Goal: Information Seeking & Learning: Understand process/instructions

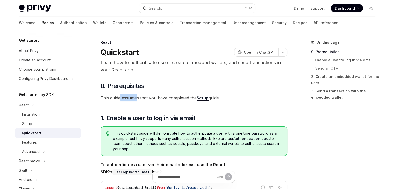
drag, startPoint x: 123, startPoint y: 97, endPoint x: 136, endPoint y: 95, distance: 13.1
click at [136, 95] on span "This guide assumes that you have completed the Setup guide." at bounding box center [193, 97] width 187 height 7
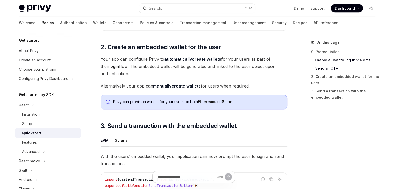
scroll to position [423, 0]
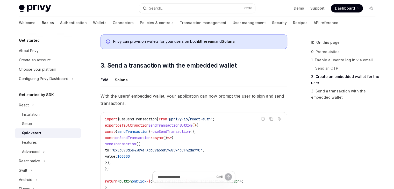
click at [118, 76] on div "Solana" at bounding box center [121, 80] width 13 height 12
type textarea "*"
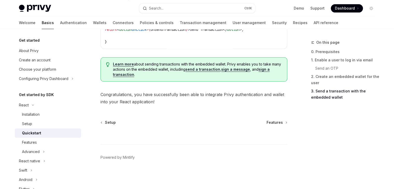
scroll to position [538, 0]
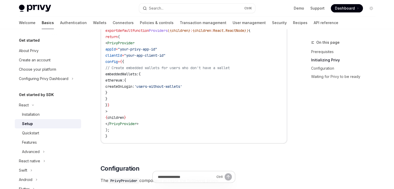
scroll to position [302, 0]
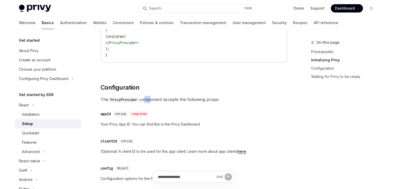
drag, startPoint x: 145, startPoint y: 99, endPoint x: 150, endPoint y: 99, distance: 4.7
click at [150, 99] on span "The PrivyProvider component accepts the following props:" at bounding box center [193, 99] width 187 height 7
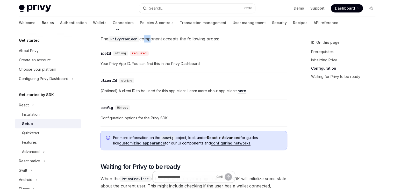
scroll to position [423, 0]
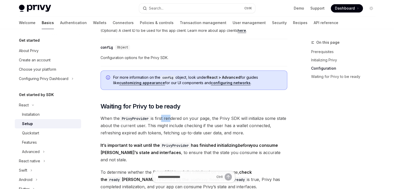
drag, startPoint x: 162, startPoint y: 117, endPoint x: 171, endPoint y: 116, distance: 9.2
click at [171, 116] on span "When the PrivyProvider is first rendered on your page, the Privy SDK will initi…" at bounding box center [193, 126] width 187 height 22
drag, startPoint x: 156, startPoint y: 125, endPoint x: 167, endPoint y: 124, distance: 10.6
click at [167, 124] on span "When the PrivyProvider is first rendered on your page, the Privy SDK will initi…" at bounding box center [193, 126] width 187 height 22
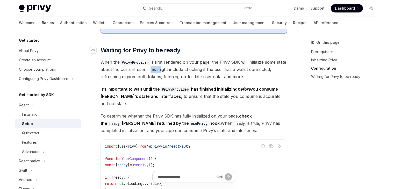
scroll to position [483, 0]
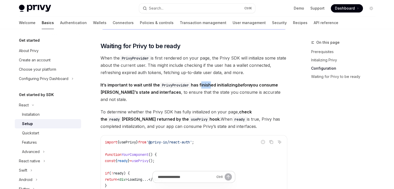
drag, startPoint x: 202, startPoint y: 82, endPoint x: 210, endPoint y: 82, distance: 8.0
click at [210, 82] on strong "It’s important to wait until the PrivyProvider has finished initializing before…" at bounding box center [188, 88] width 177 height 12
drag, startPoint x: 157, startPoint y: 91, endPoint x: 168, endPoint y: 90, distance: 11.2
click at [168, 90] on span "It’s important to wait until the PrivyProvider has finished initializing before…" at bounding box center [193, 92] width 187 height 22
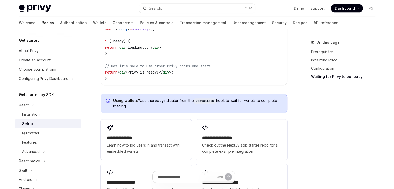
scroll to position [664, 0]
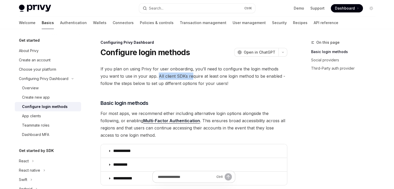
click at [181, 73] on span "If you plan on using Privy for user onboarding, you’ll need to configure the lo…" at bounding box center [193, 76] width 187 height 22
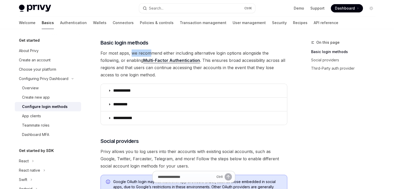
drag, startPoint x: 131, startPoint y: 54, endPoint x: 151, endPoint y: 50, distance: 20.1
click at [151, 50] on span "For most apps, we recommend either including alternative login options alongsid…" at bounding box center [193, 63] width 187 height 29
drag, startPoint x: 202, startPoint y: 59, endPoint x: 216, endPoint y: 57, distance: 13.9
click at [216, 57] on span "For most apps, we recommend either including alternative login options alongsid…" at bounding box center [193, 63] width 187 height 29
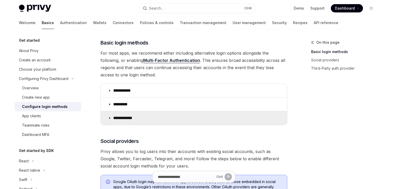
click at [109, 119] on icon at bounding box center [109, 118] width 3 height 3
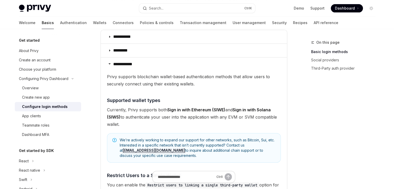
scroll to position [121, 0]
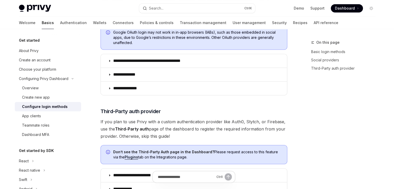
scroll to position [362, 0]
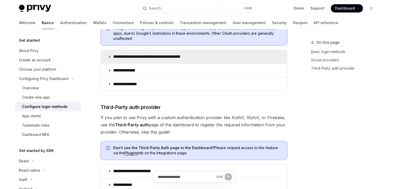
click at [110, 58] on summary "**********" at bounding box center [194, 56] width 186 height 13
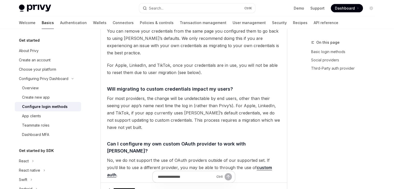
scroll to position [1091, 0]
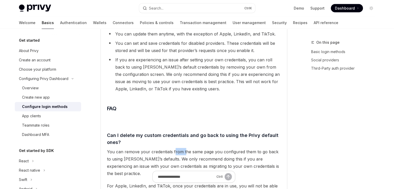
drag, startPoint x: 173, startPoint y: 135, endPoint x: 183, endPoint y: 133, distance: 10.6
click at [183, 148] on span "You can remove your credentials from the same page you configured them to go ba…" at bounding box center [194, 162] width 174 height 29
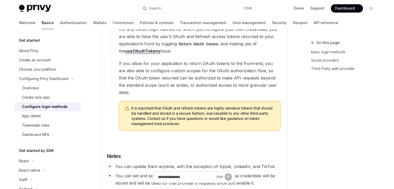
scroll to position [970, 0]
